Goal: Transaction & Acquisition: Purchase product/service

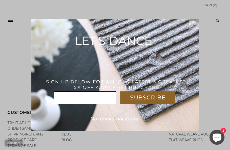
click at [193, 23] on span "x" at bounding box center [194, 24] width 2 height 4
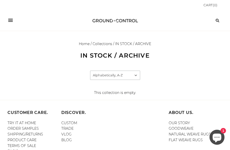
click at [15, 20] on div " Cart ( 0 )" at bounding box center [115, 20] width 230 height 21
click at [13, 21] on icon "Menu" at bounding box center [10, 20] width 5 height 3
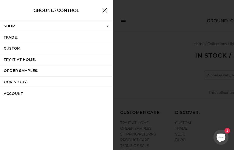
click at [92, 24] on link "SHOP." at bounding box center [56, 26] width 113 height 11
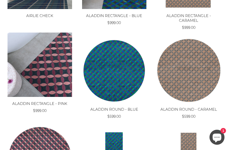
scroll to position [25, 0]
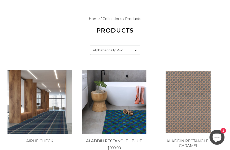
click at [115, 51] on select "Featured Best selling Alphabetically, A-Z Alphabetically, Z-A Price, low to hig…" at bounding box center [115, 50] width 50 height 9
select select "price-ascending"
click at [90, 46] on select "Featured Best selling Alphabetically, A-Z Alphabetically, Z-A Price, low to hig…" at bounding box center [115, 50] width 50 height 9
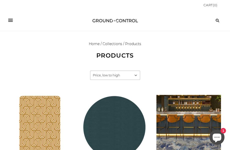
click at [13, 19] on button "Menu" at bounding box center [11, 21] width 6 height 6
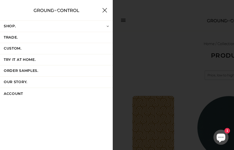
click at [106, 25] on icon at bounding box center [107, 26] width 3 height 3
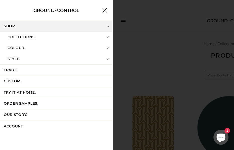
click at [104, 39] on span at bounding box center [108, 37] width 8 height 8
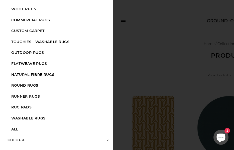
scroll to position [246, 0]
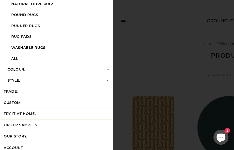
click at [132, 55] on div "HOME SHOP BEST SELLERS NEW IN WOOL RUGS NATURAL FIBRE RUGS COTTON RUGS" at bounding box center [117, 75] width 234 height 150
click at [141, 45] on div "HOME SHOP BEST SELLERS NEW IN WOOL RUGS NATURAL FIBRE RUGS COTTON RUGS" at bounding box center [117, 75] width 234 height 150
click at [226, 7] on div "HOME SHOP BEST SELLERS NEW IN WOOL RUGS NATURAL FIBRE RUGS COTTON RUGS" at bounding box center [117, 75] width 234 height 150
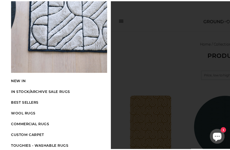
scroll to position [0, 0]
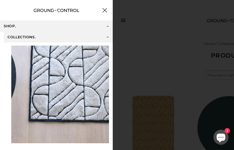
click at [102, 12] on icon at bounding box center [104, 10] width 5 height 5
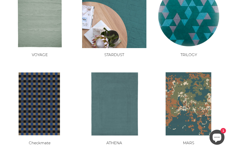
scroll to position [200, 0]
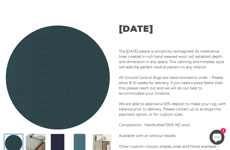
scroll to position [50, 0]
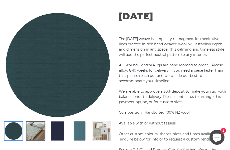
click at [33, 133] on img at bounding box center [36, 131] width 18 height 18
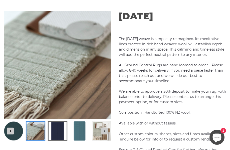
click at [51, 131] on img at bounding box center [58, 131] width 18 height 18
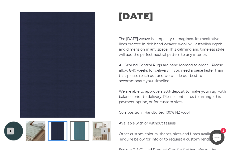
click at [78, 133] on img at bounding box center [80, 131] width 18 height 18
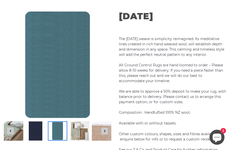
scroll to position [0, 108]
click at [87, 134] on img at bounding box center [80, 131] width 18 height 18
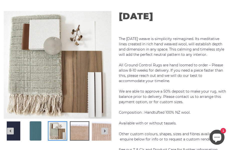
click at [81, 133] on img at bounding box center [80, 131] width 18 height 18
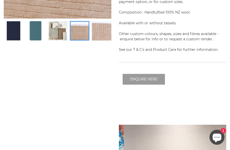
scroll to position [0, 215]
